Goal: Task Accomplishment & Management: Manage account settings

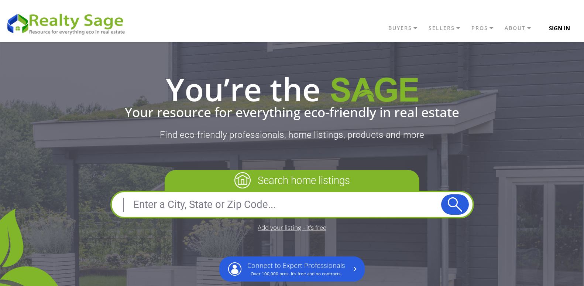
click at [554, 27] on button "Sign In" at bounding box center [560, 28] width 38 height 15
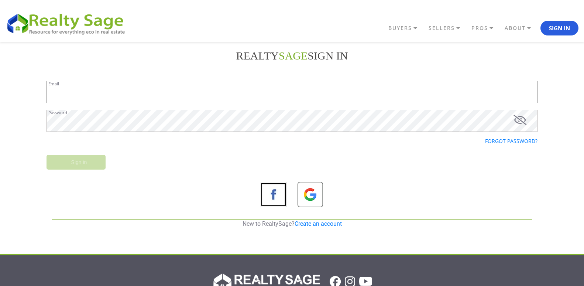
click at [172, 92] on input "Email" at bounding box center [292, 92] width 491 height 22
type input "[EMAIL_ADDRESS][DOMAIN_NAME]"
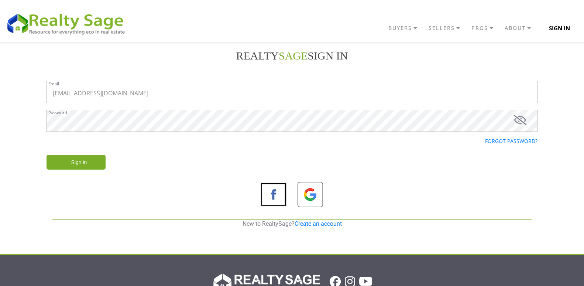
click at [563, 27] on button "Sign In" at bounding box center [560, 28] width 38 height 15
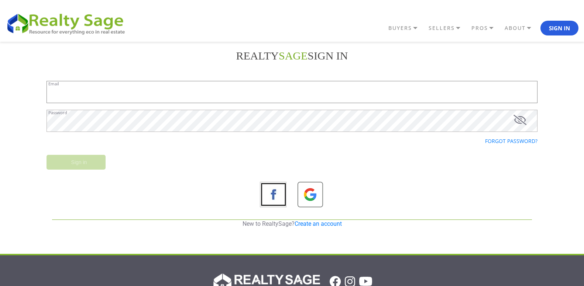
click at [92, 92] on input "Email" at bounding box center [292, 92] width 491 height 22
type input "[EMAIL_ADDRESS][DOMAIN_NAME]"
click at [55, 163] on input "Sign in" at bounding box center [76, 162] width 59 height 15
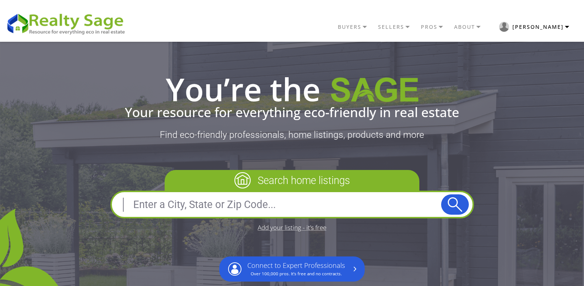
click at [564, 28] on button "Steve" at bounding box center [534, 26] width 89 height 17
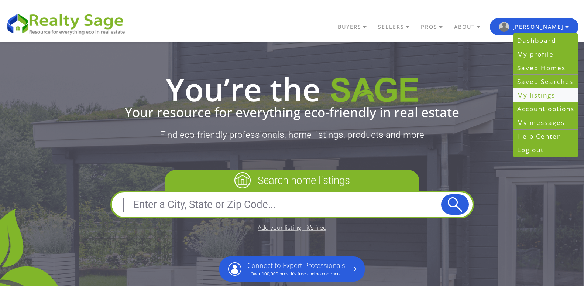
click at [539, 93] on link "My listings" at bounding box center [546, 96] width 64 height 14
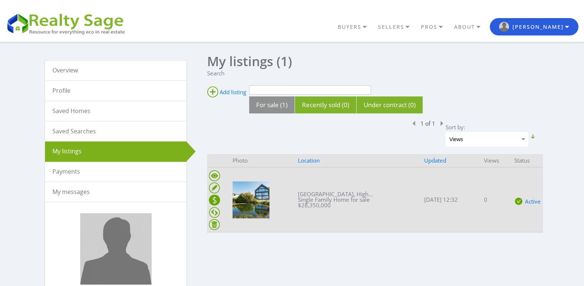
click at [215, 199] on ins at bounding box center [214, 200] width 11 height 11
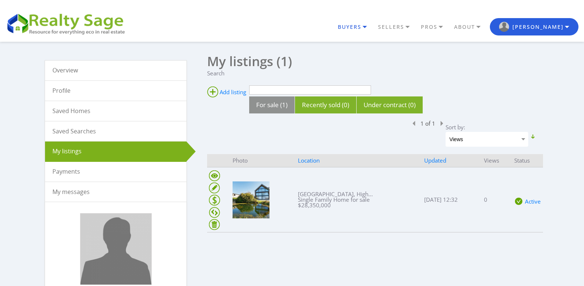
click at [376, 26] on link "BUYERS" at bounding box center [356, 27] width 40 height 13
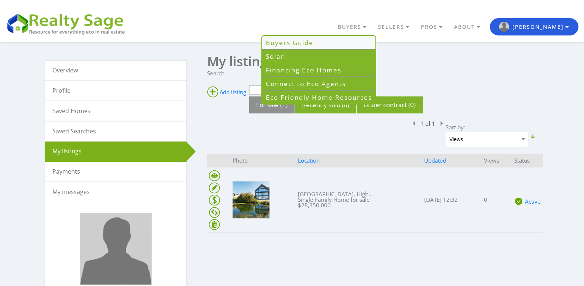
click at [347, 42] on link "Buyers Guide" at bounding box center [318, 43] width 113 height 14
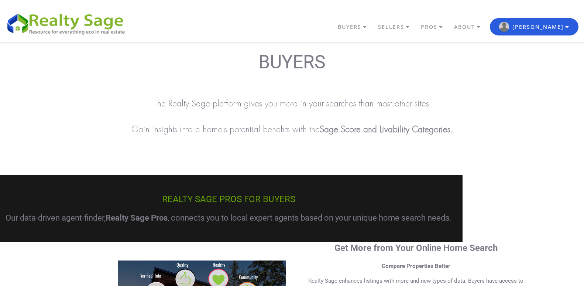
click at [513, 128] on p "Gain insights into a home's potential benefits with the Sage Score and Livabili…" at bounding box center [292, 129] width 584 height 19
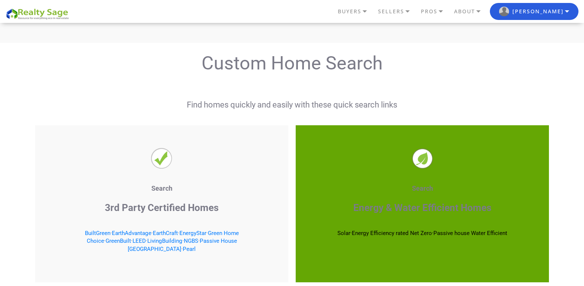
scroll to position [1064, 0]
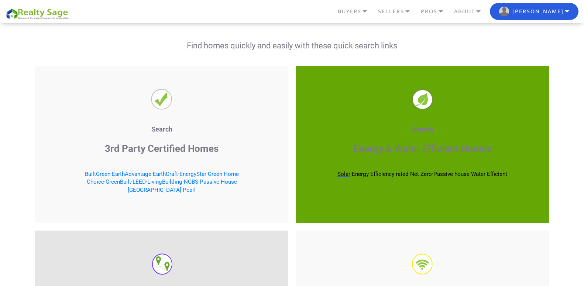
click at [338, 172] on span "Solar" at bounding box center [344, 174] width 13 height 7
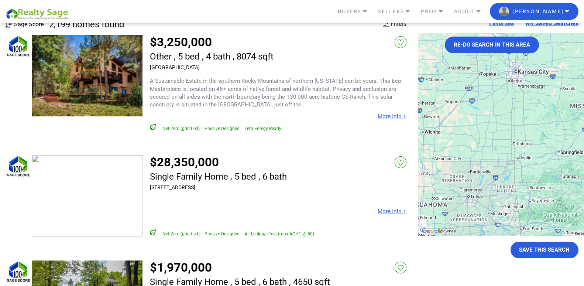
scroll to position [89, 0]
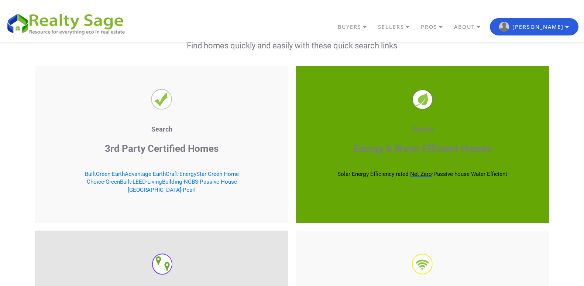
click at [417, 175] on span "Net Zero" at bounding box center [421, 174] width 22 height 7
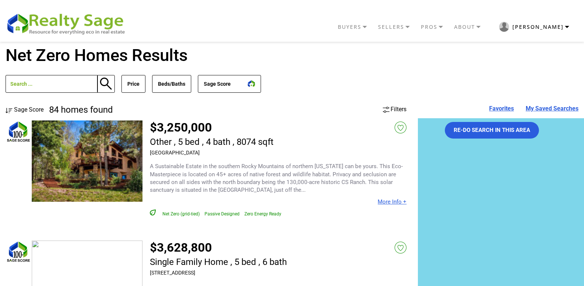
click at [567, 27] on button "[PERSON_NAME]" at bounding box center [534, 26] width 89 height 17
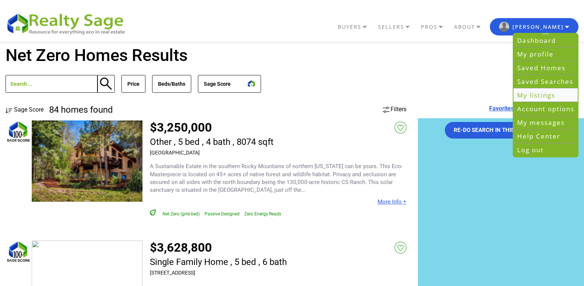
click at [544, 93] on link "My listings" at bounding box center [546, 96] width 64 height 14
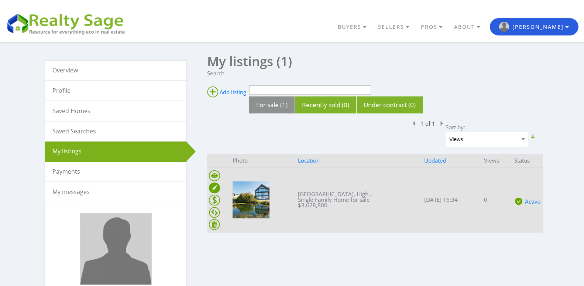
click at [214, 187] on ins at bounding box center [214, 187] width 11 height 11
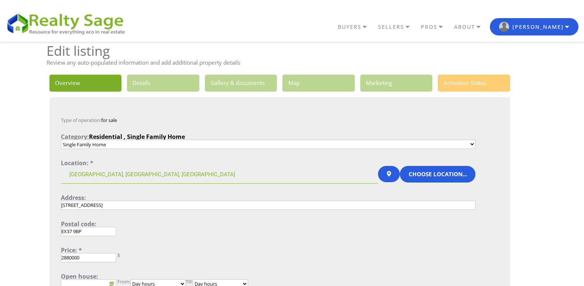
click at [94, 259] on input "2880000" at bounding box center [88, 257] width 55 height 9
type input "2"
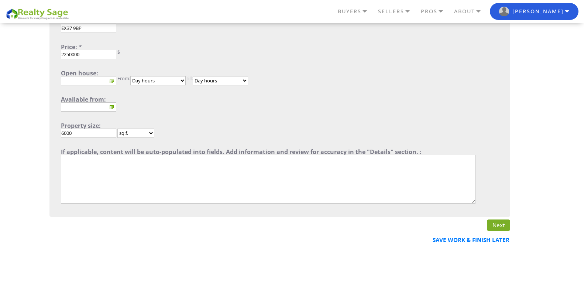
scroll to position [207, 0]
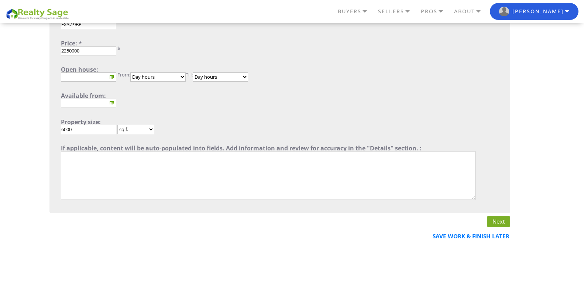
type input "2250000"
click at [498, 223] on link "Next" at bounding box center [498, 221] width 23 height 11
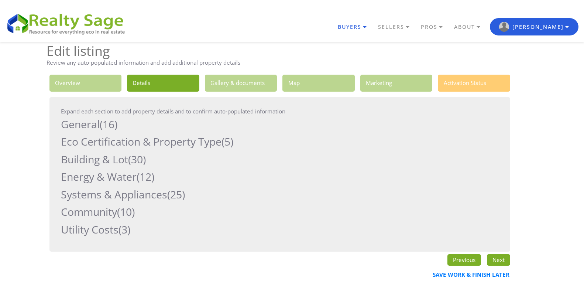
click at [376, 25] on link "BUYERS" at bounding box center [356, 27] width 40 height 13
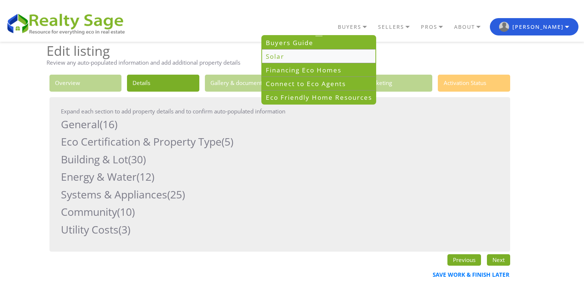
click at [315, 54] on link "Solar" at bounding box center [318, 57] width 113 height 14
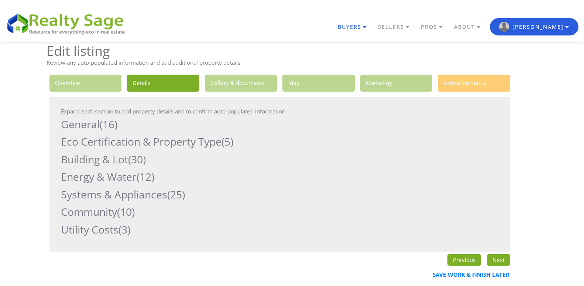
click at [376, 24] on link "BUYERS" at bounding box center [356, 27] width 40 height 13
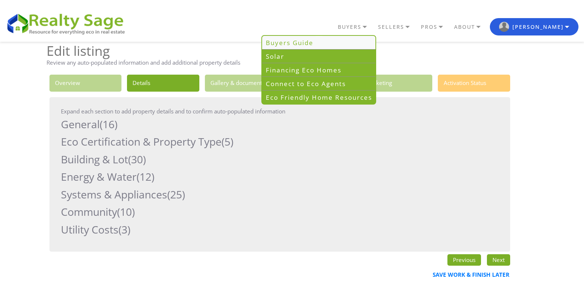
click at [356, 45] on link "Buyers Guide" at bounding box center [318, 43] width 113 height 14
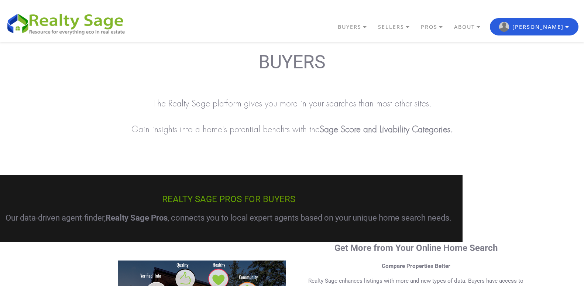
click at [549, 147] on p at bounding box center [292, 149] width 584 height 7
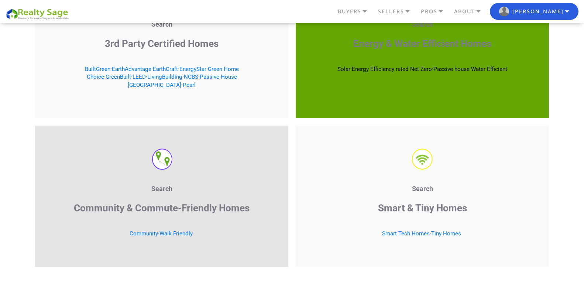
scroll to position [1167, 0]
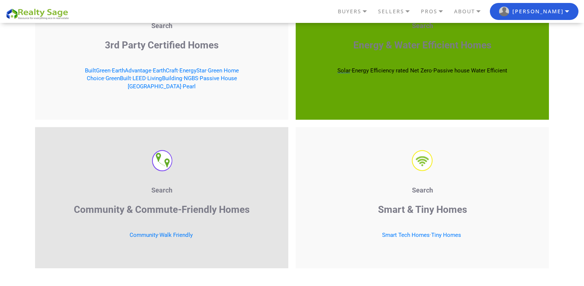
click at [339, 71] on span "Solar" at bounding box center [344, 70] width 13 height 7
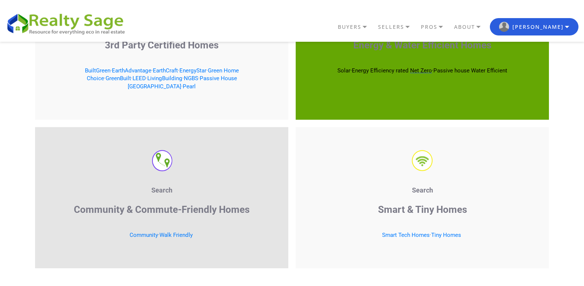
click at [422, 69] on span "Net Zero" at bounding box center [421, 70] width 22 height 7
click at [457, 68] on span "Passive house" at bounding box center [452, 70] width 36 height 7
click at [372, 71] on span "Energy Efficiency rated" at bounding box center [380, 70] width 57 height 7
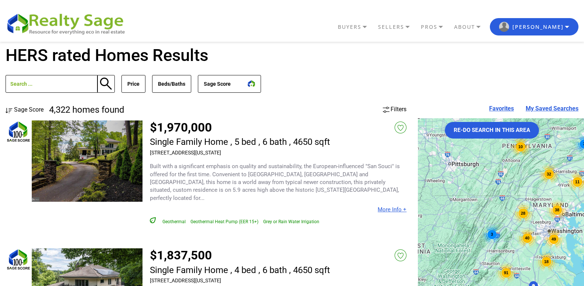
click at [319, 82] on div "4,322 homes found Price Min No Min $0 $50,000 $100,000 $200,000 $300,000 $400,0…" at bounding box center [292, 84] width 573 height 44
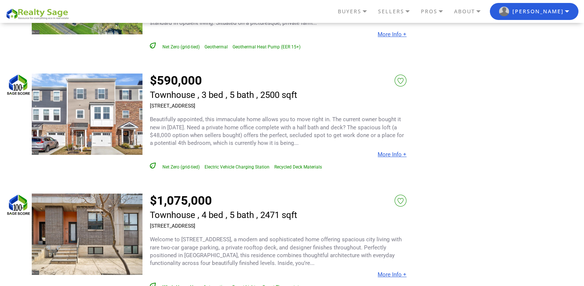
scroll to position [783, 0]
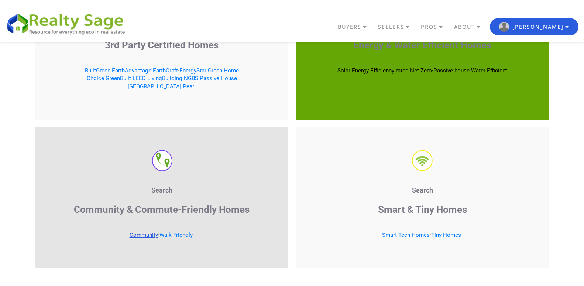
click at [146, 232] on link "Community" at bounding box center [144, 235] width 28 height 7
click at [174, 232] on link "Walk Friendly" at bounding box center [176, 235] width 33 height 7
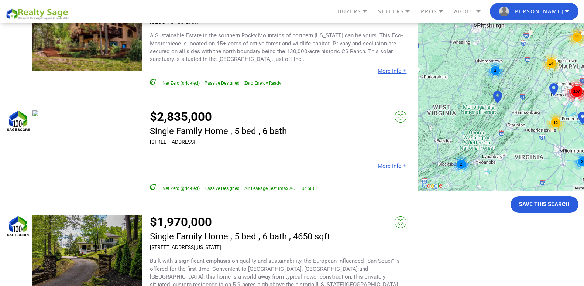
scroll to position [133, 0]
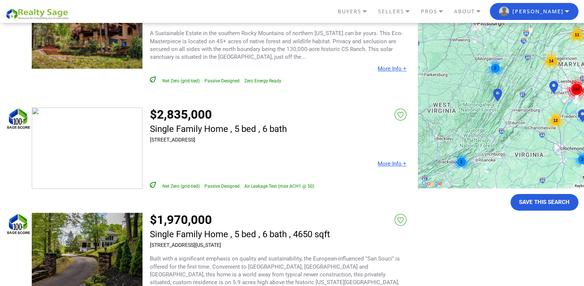
click at [390, 164] on link "More Info +" at bounding box center [392, 163] width 29 height 7
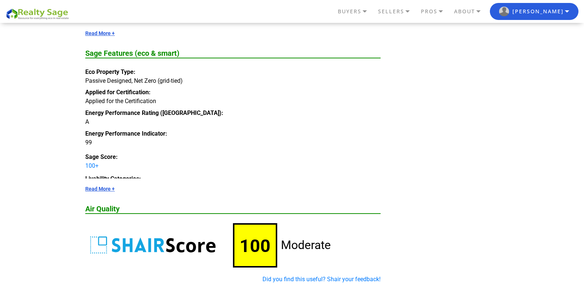
scroll to position [1093, 0]
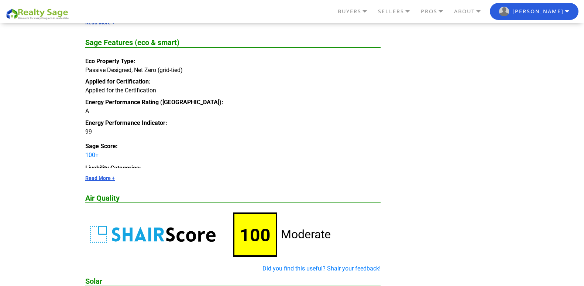
click at [106, 181] on link "Read More +" at bounding box center [233, 178] width 296 height 6
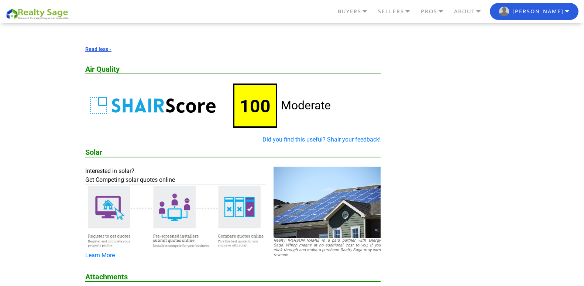
scroll to position [2911, 0]
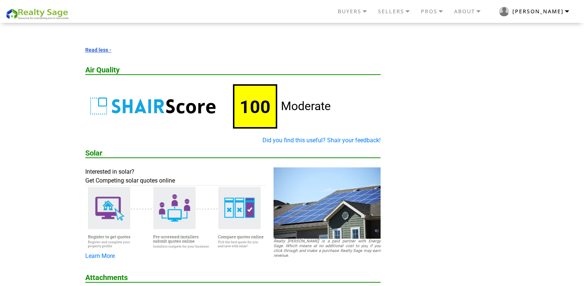
click at [567, 10] on button "[PERSON_NAME]" at bounding box center [534, 11] width 89 height 17
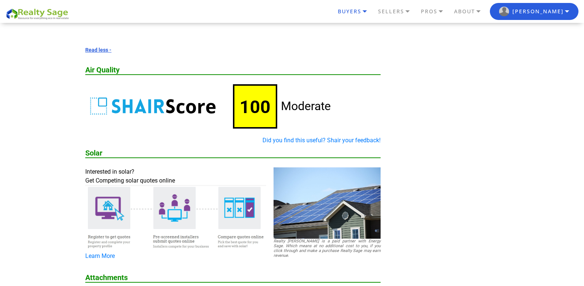
click at [376, 11] on link "BUYERS" at bounding box center [356, 11] width 40 height 13
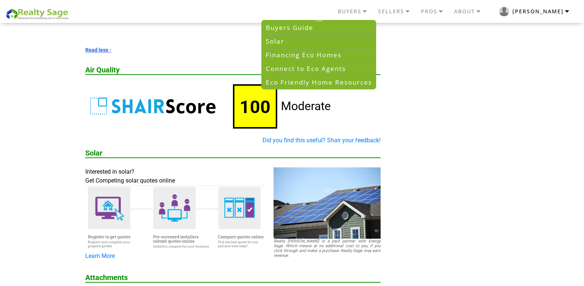
click at [567, 13] on button "[PERSON_NAME]" at bounding box center [534, 11] width 89 height 17
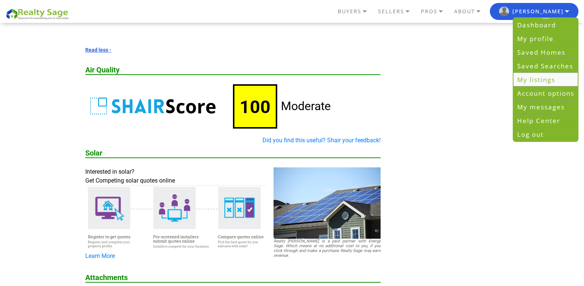
click at [538, 79] on link "My listings" at bounding box center [546, 80] width 64 height 14
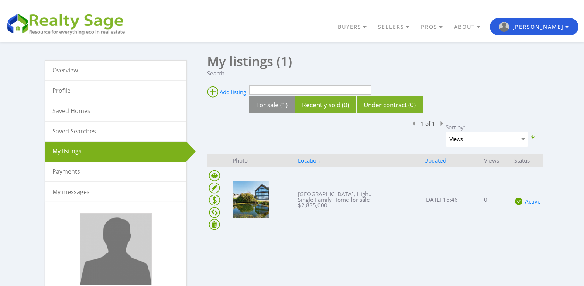
click at [76, 167] on link "Payments" at bounding box center [115, 172] width 141 height 20
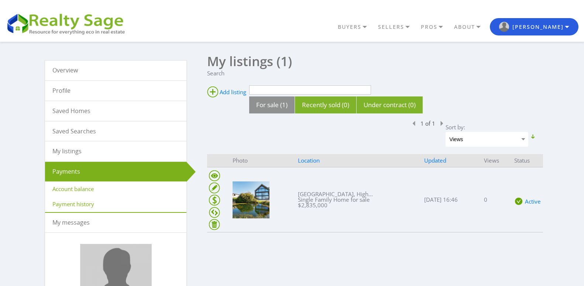
click at [75, 153] on link "My listings" at bounding box center [115, 151] width 141 height 20
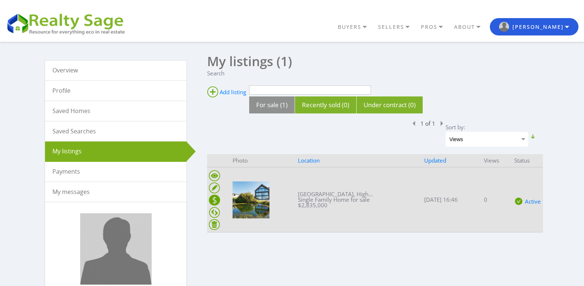
click at [214, 201] on ins at bounding box center [214, 200] width 11 height 11
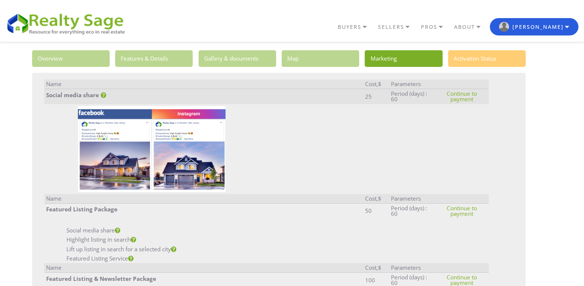
click at [103, 95] on icon at bounding box center [104, 95] width 6 height 6
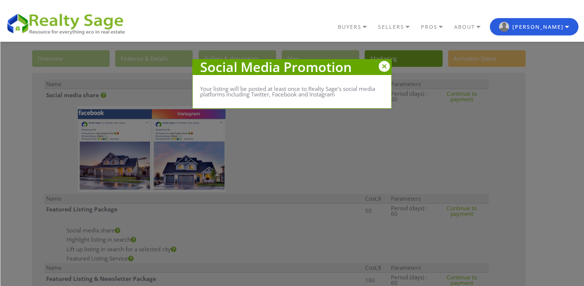
click at [383, 67] on div at bounding box center [384, 66] width 11 height 11
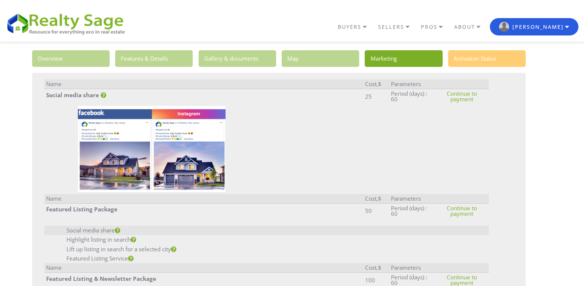
click at [120, 230] on icon at bounding box center [118, 231] width 6 height 6
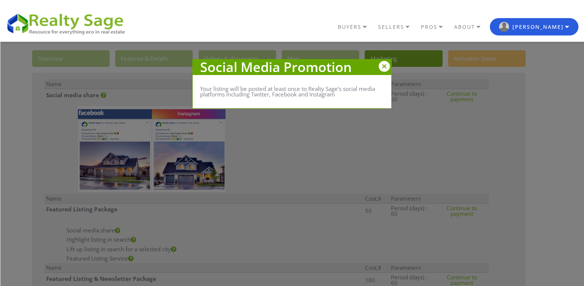
click at [382, 68] on div at bounding box center [384, 66] width 11 height 11
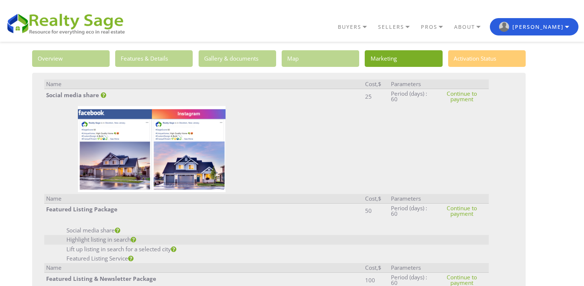
click at [136, 243] on link at bounding box center [134, 239] width 6 height 7
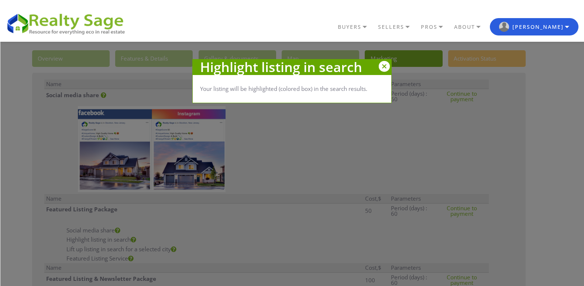
click at [386, 66] on div at bounding box center [384, 66] width 11 height 11
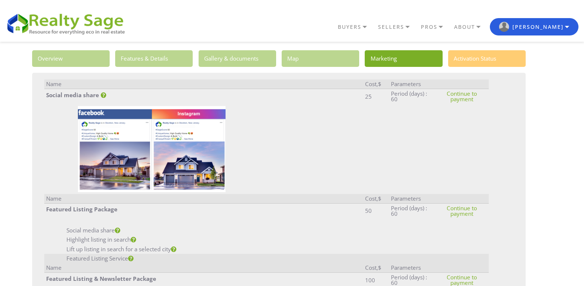
click at [129, 258] on td "Featured Listing Service" at bounding box center [203, 258] width 319 height 9
click at [131, 258] on icon at bounding box center [131, 259] width 6 height 6
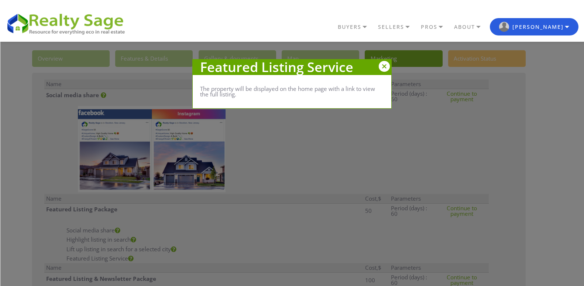
click at [380, 70] on div at bounding box center [384, 66] width 11 height 11
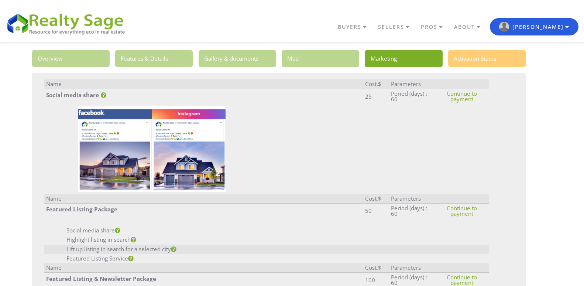
click at [176, 250] on icon at bounding box center [174, 249] width 6 height 6
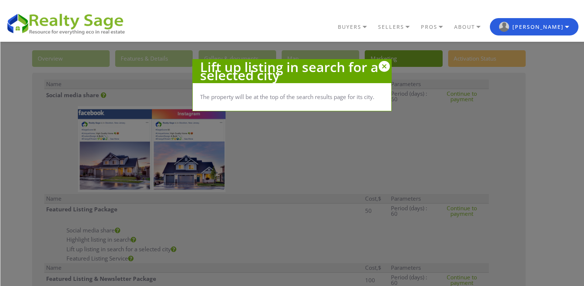
click at [382, 65] on div at bounding box center [384, 66] width 11 height 11
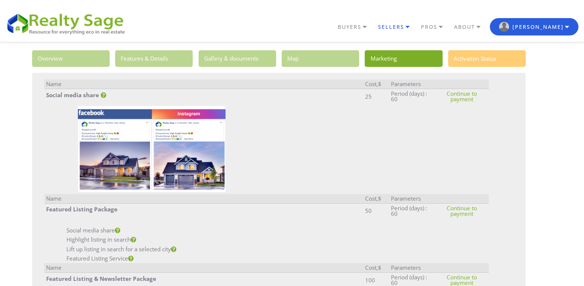
click at [419, 27] on link "SELLERS" at bounding box center [397, 27] width 43 height 13
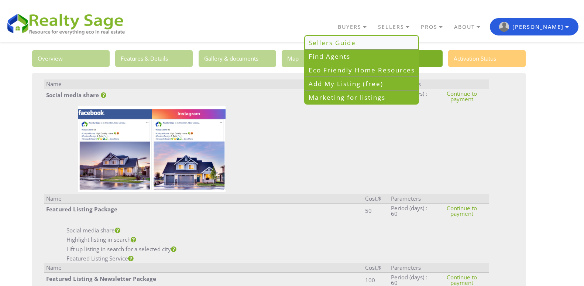
click at [372, 42] on link "Sellers Guide" at bounding box center [361, 43] width 113 height 14
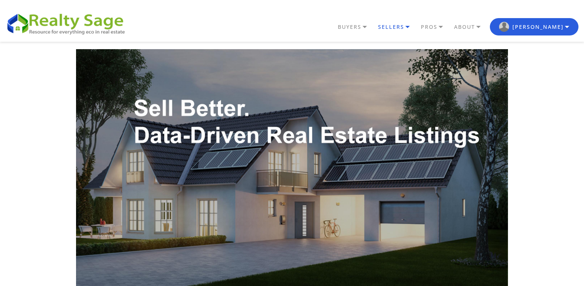
click at [419, 26] on link "SELLERS" at bounding box center [397, 27] width 43 height 13
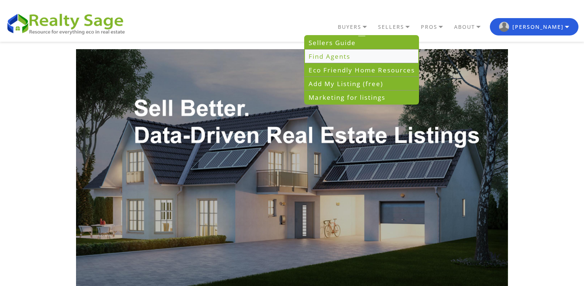
click at [389, 57] on link "Find Agents" at bounding box center [361, 57] width 113 height 14
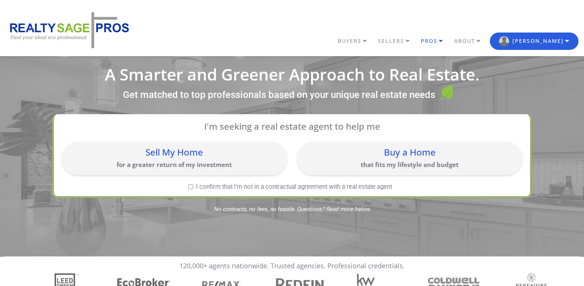
click at [453, 41] on link "PROS" at bounding box center [435, 41] width 33 height 13
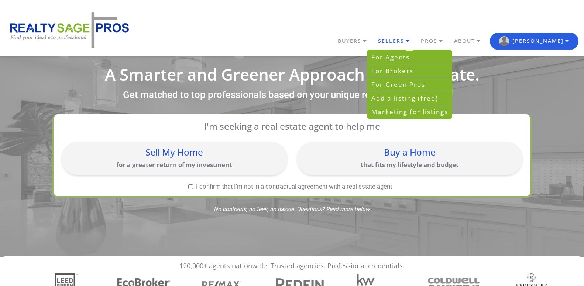
click at [419, 43] on link "SELLERS" at bounding box center [397, 41] width 43 height 13
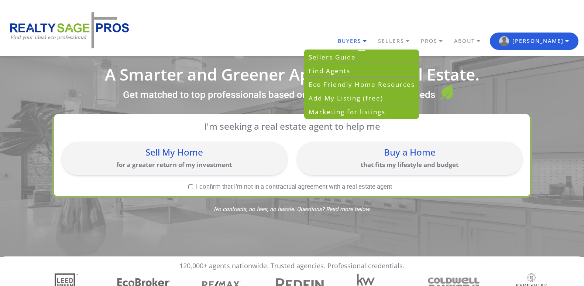
click at [376, 41] on link "BUYERS" at bounding box center [356, 41] width 40 height 13
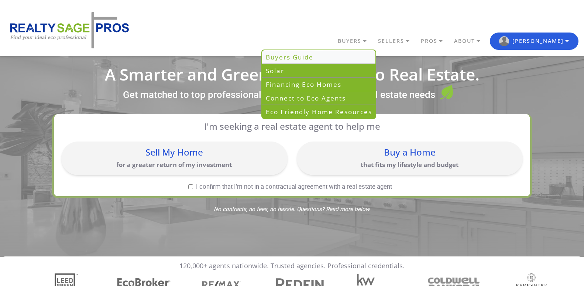
click at [332, 61] on link "Buyers Guide" at bounding box center [318, 57] width 113 height 14
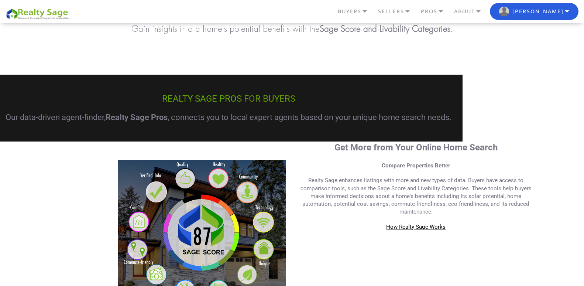
scroll to position [192, 0]
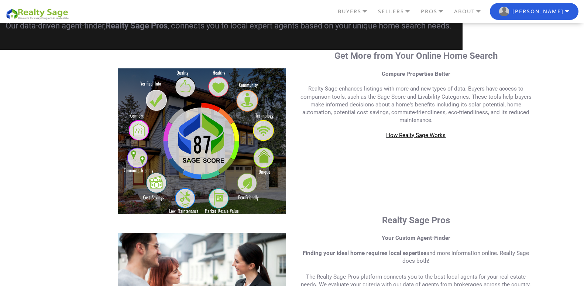
click at [422, 133] on span "How Realty Sage Works" at bounding box center [415, 135] width 59 height 7
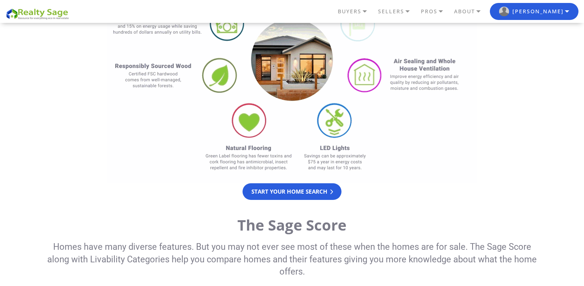
scroll to position [266, 0]
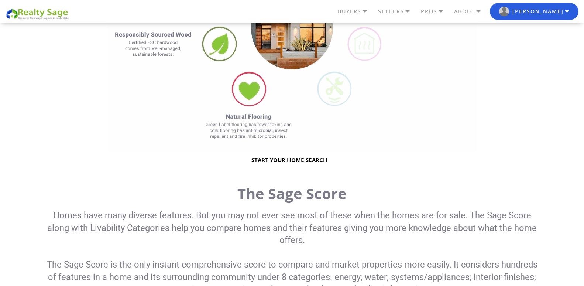
click at [295, 165] on link "Start your home search" at bounding box center [292, 160] width 99 height 17
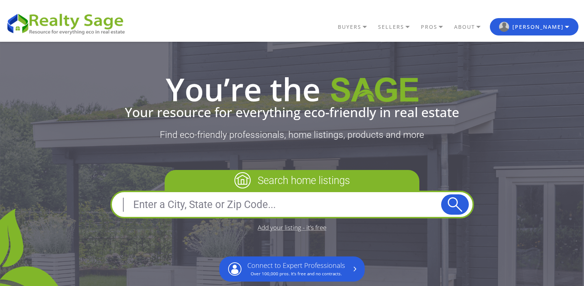
click at [278, 185] on p "Search home listings" at bounding box center [292, 180] width 255 height 21
click at [458, 203] on button "submit" at bounding box center [455, 204] width 28 height 20
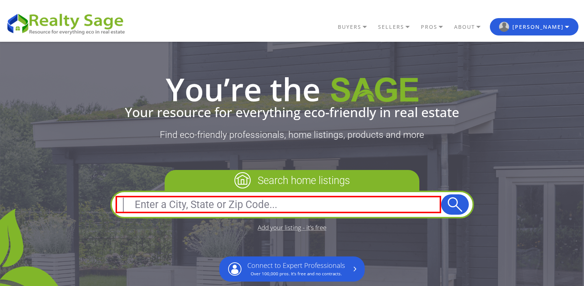
click at [299, 197] on input "text" at bounding box center [279, 205] width 326 height 18
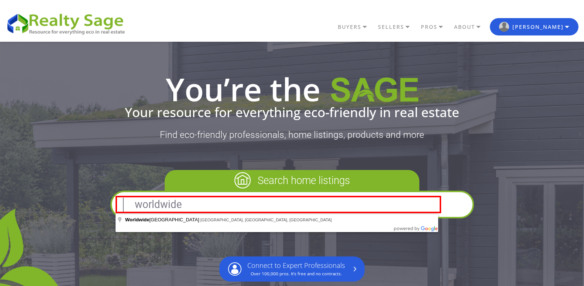
click at [457, 205] on button "submit" at bounding box center [455, 204] width 28 height 20
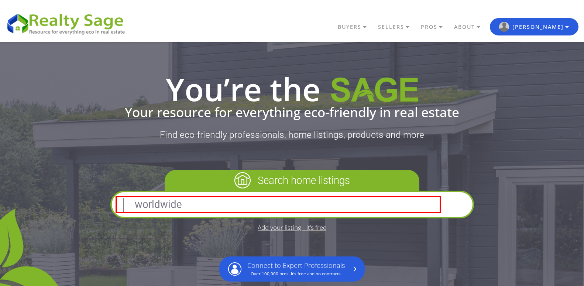
type input "Worldwide Business Park, 40100 Shah Alam, Selangor, Malaysia"
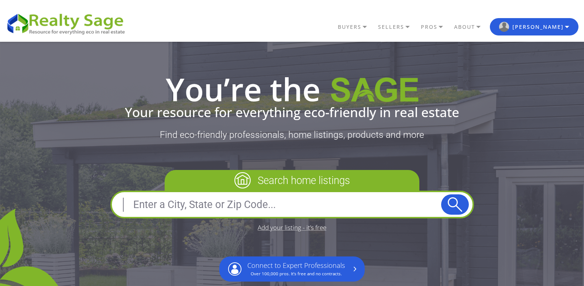
click at [148, 202] on input "text" at bounding box center [279, 205] width 326 height 18
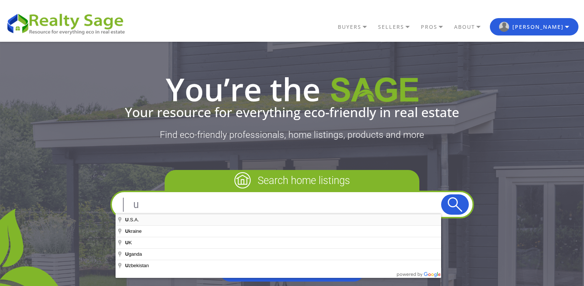
type input "U.S.A."
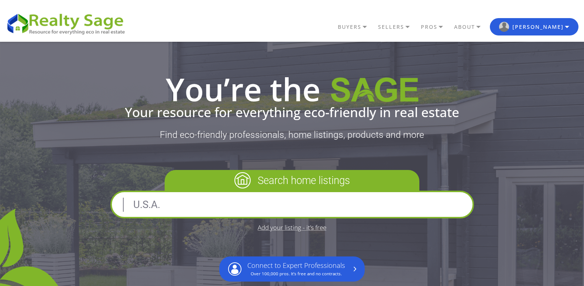
click at [455, 202] on button "submit" at bounding box center [455, 204] width 28 height 20
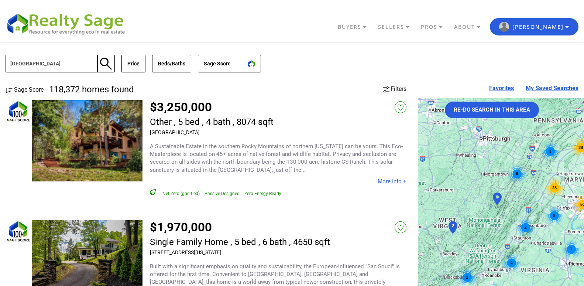
click at [350, 81] on div "[GEOGRAPHIC_DATA] [GEOGRAPHIC_DATA]: 118,372 homes found Price Min No Min $0 $5…" at bounding box center [292, 64] width 573 height 44
click at [51, 66] on input "United States" at bounding box center [52, 64] width 92 height 18
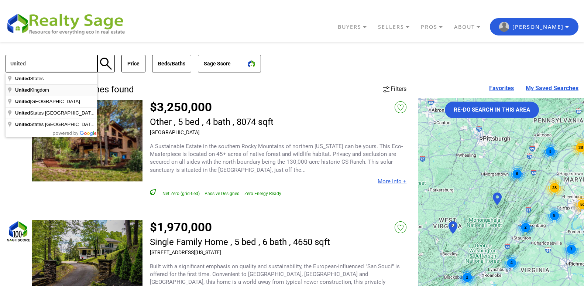
type input "United Kingdom"
